Goal: Information Seeking & Learning: Understand process/instructions

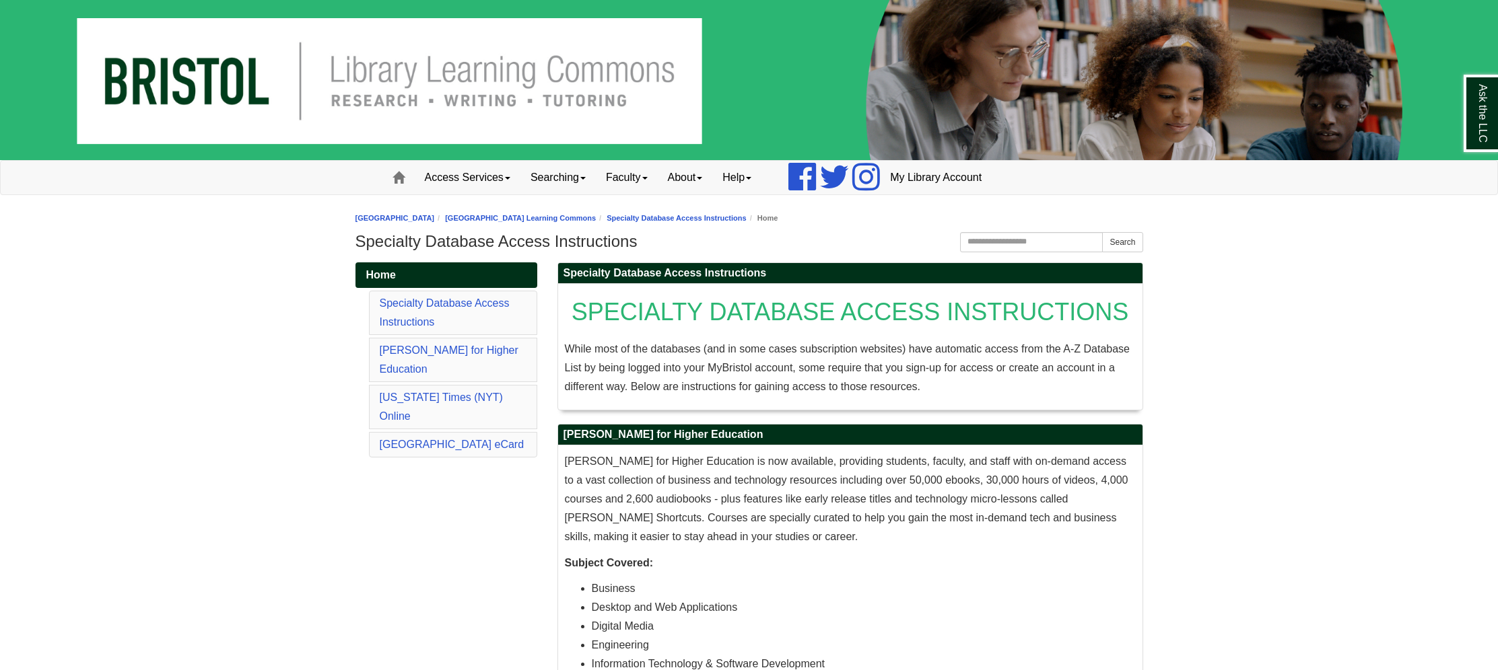
drag, startPoint x: 1428, startPoint y: 273, endPoint x: 1461, endPoint y: 276, distance: 32.4
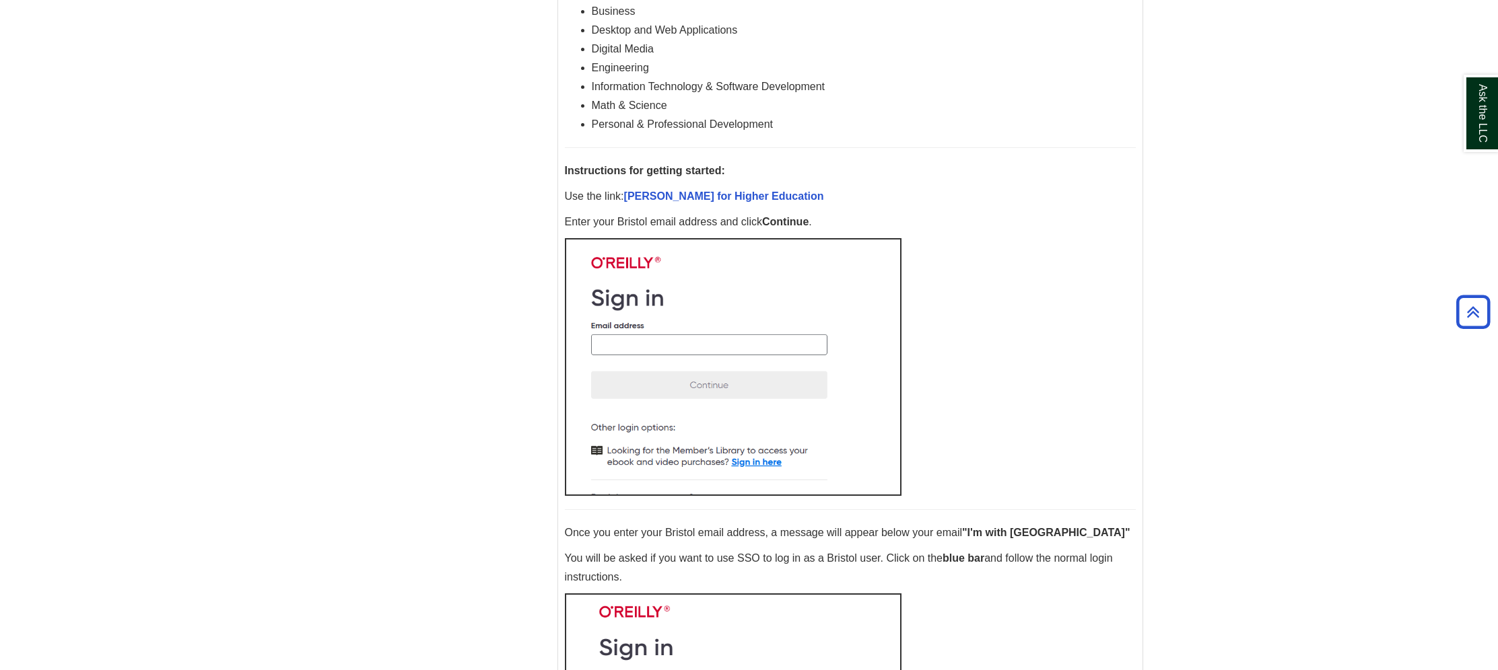
scroll to position [618, 0]
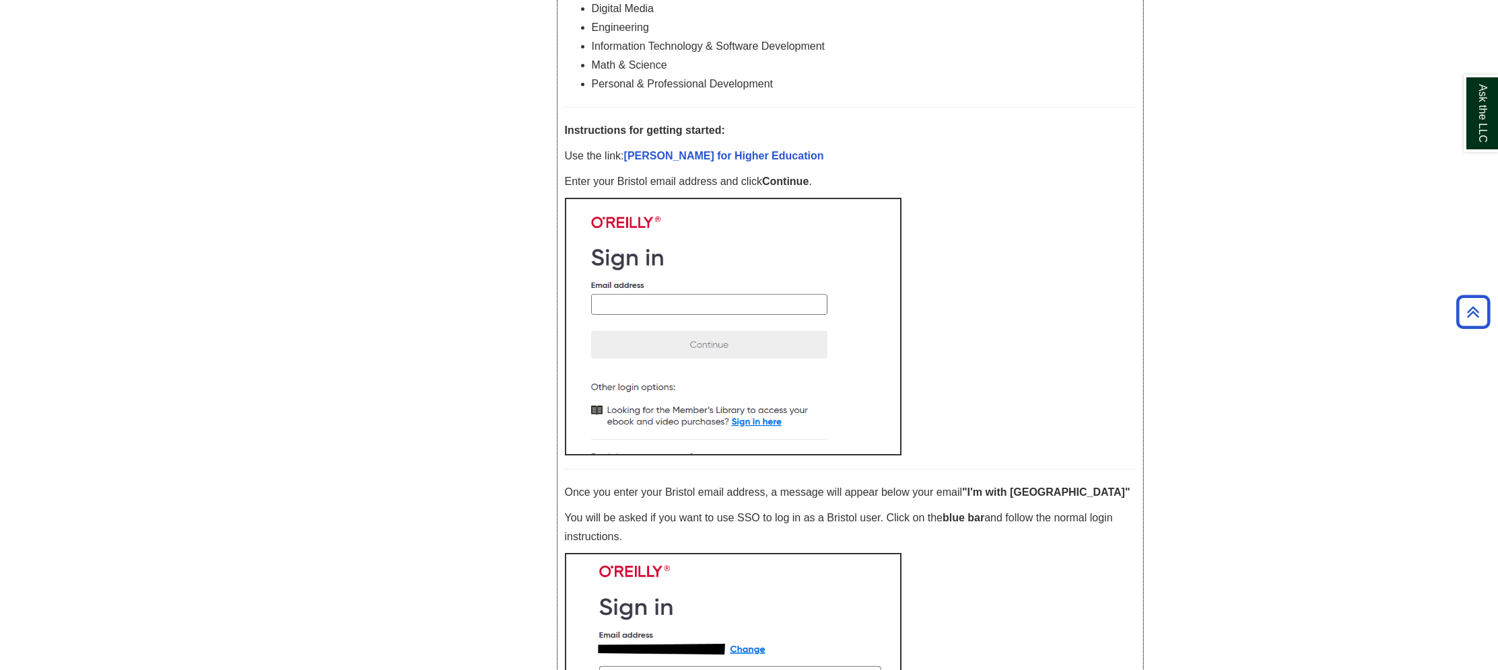
click at [827, 318] on img at bounding box center [733, 327] width 337 height 258
click at [781, 302] on img at bounding box center [733, 327] width 337 height 258
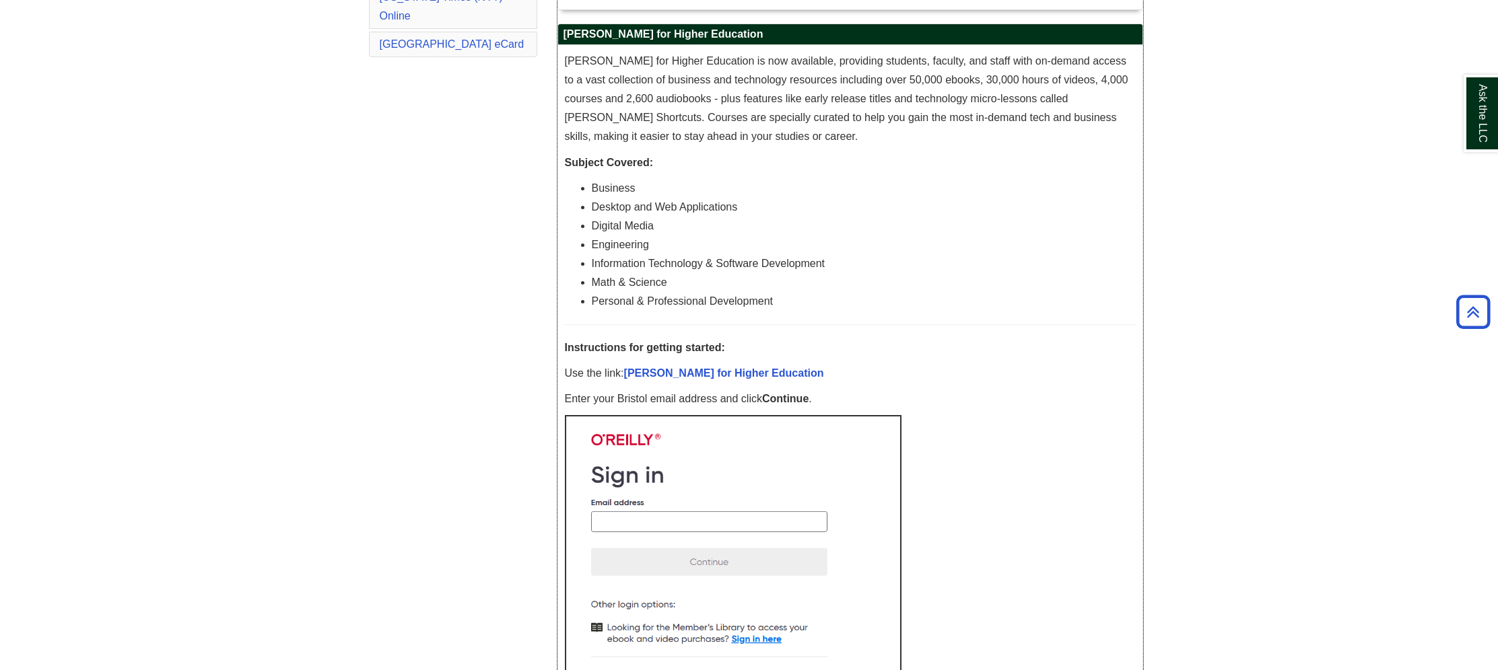
scroll to position [401, 0]
click at [728, 371] on link "[PERSON_NAME] for Higher Education" at bounding box center [724, 372] width 200 height 11
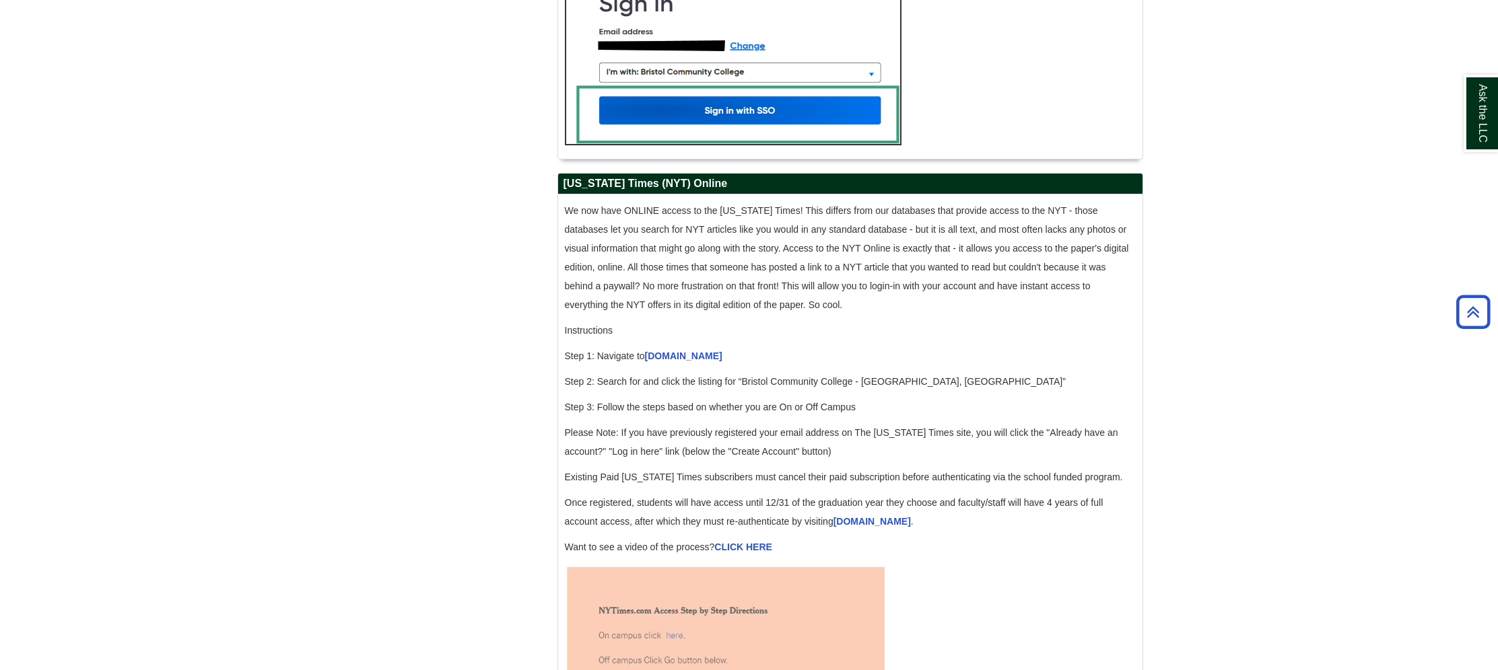
scroll to position [1222, 0]
click at [658, 361] on link "[DOMAIN_NAME]" at bounding box center [683, 356] width 77 height 11
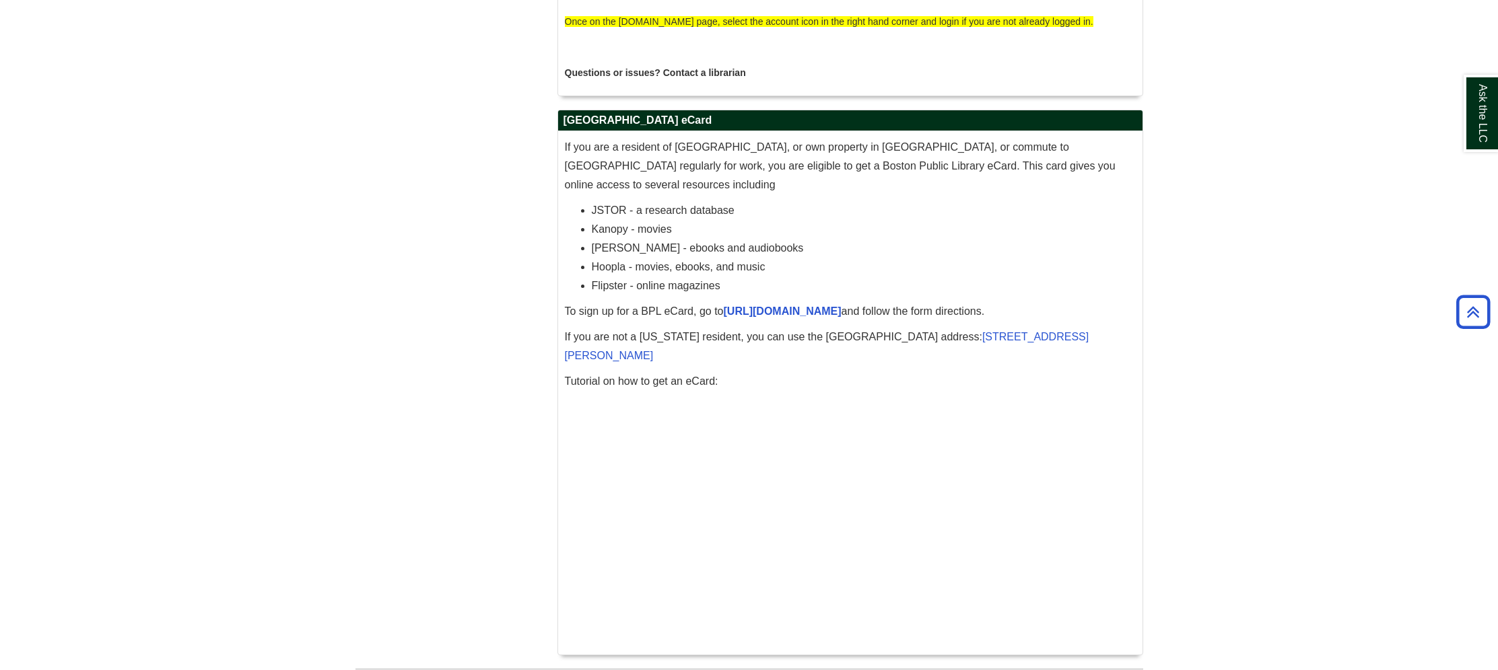
scroll to position [4090, 0]
